Goal: Navigation & Orientation: Find specific page/section

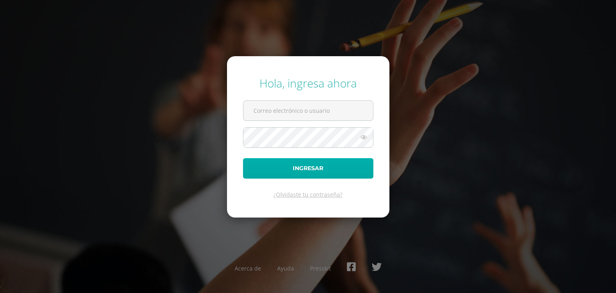
type input "albanes1@hotmail.es"
click at [282, 174] on button "Ingresar" at bounding box center [308, 168] width 130 height 20
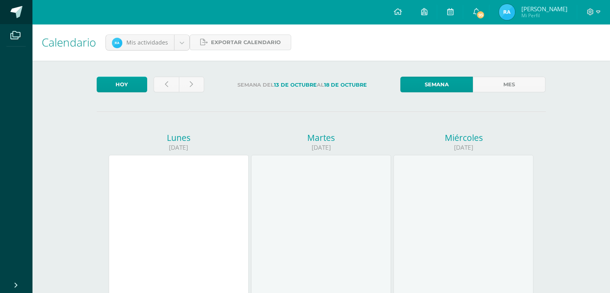
click at [20, 14] on span at bounding box center [16, 12] width 12 height 12
